Goal: Find specific page/section: Find specific page/section

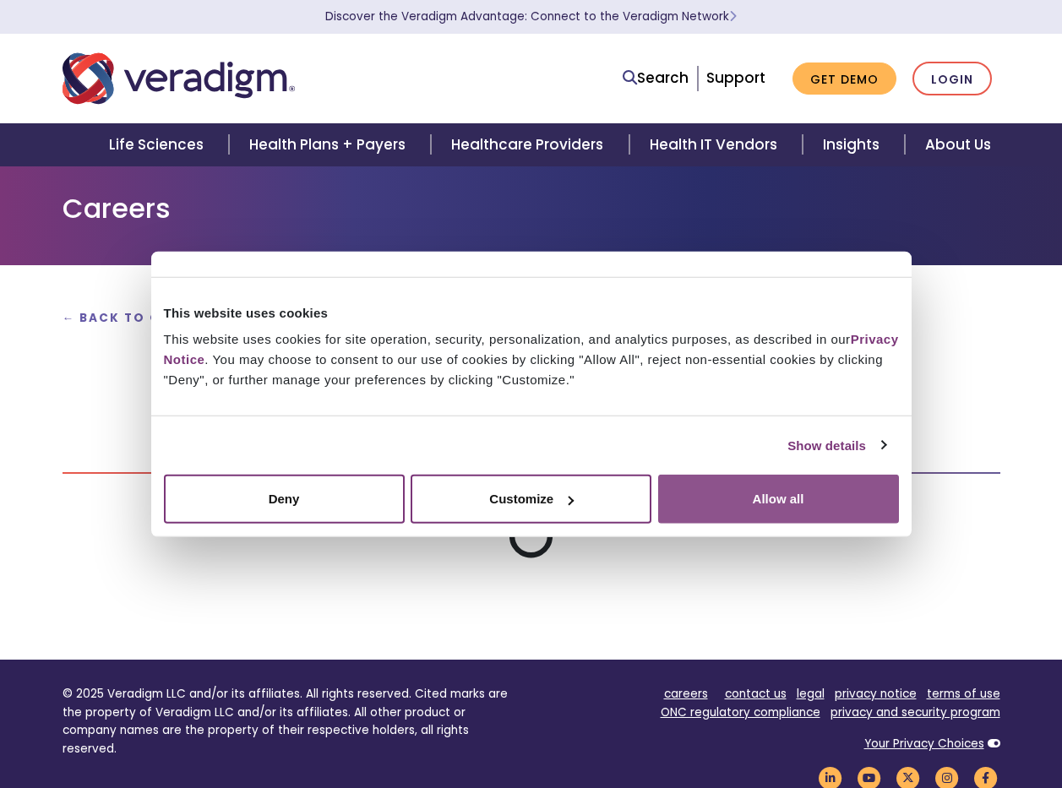
click at [744, 505] on button "Allow all" at bounding box center [778, 499] width 241 height 49
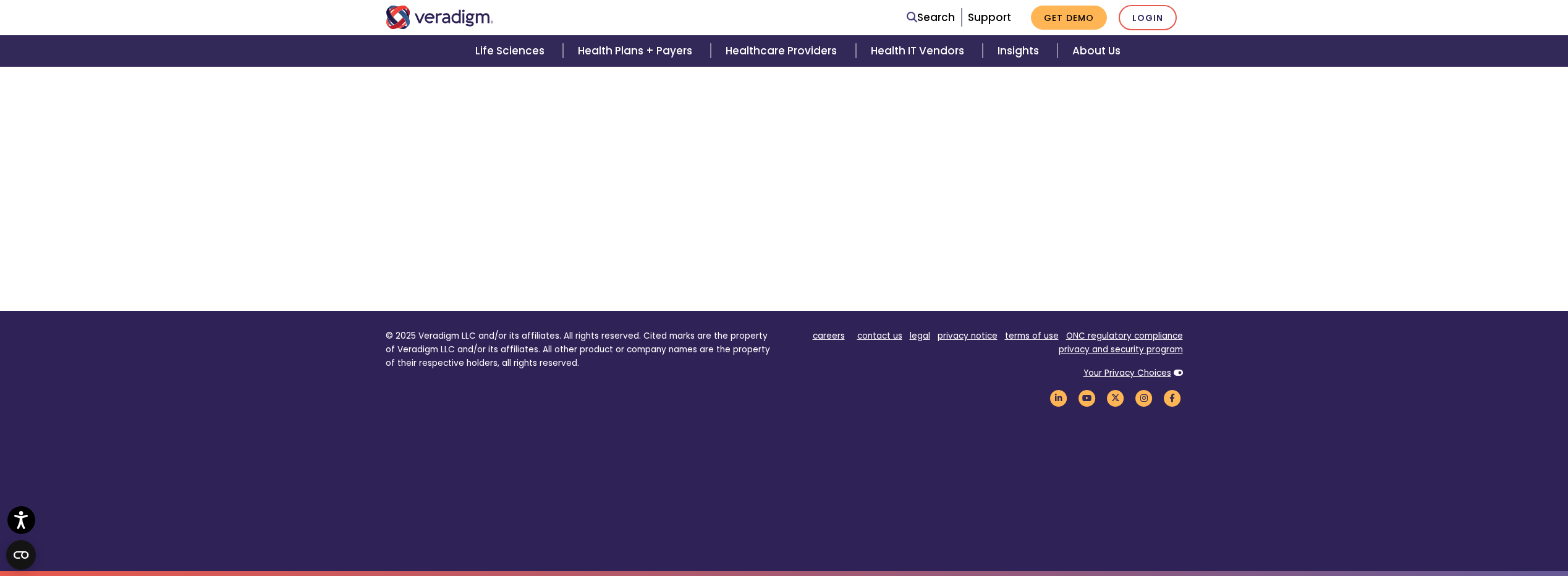
scroll to position [396, 0]
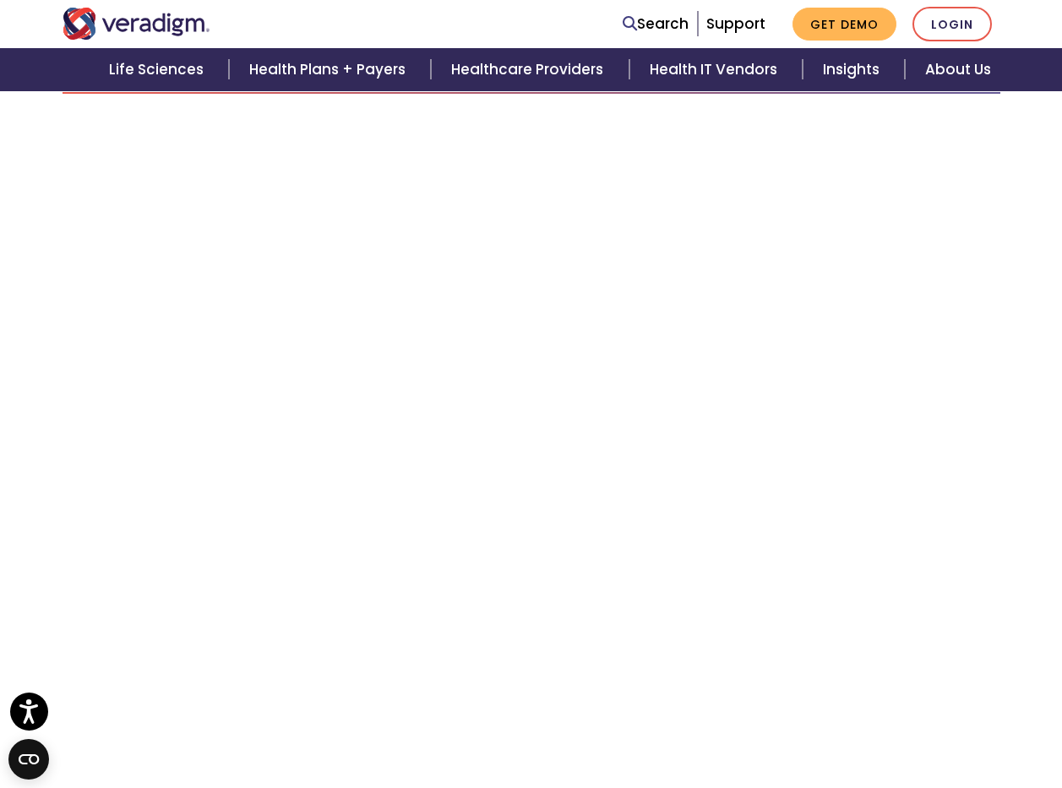
scroll to position [296, 0]
